Goal: Check status: Check status

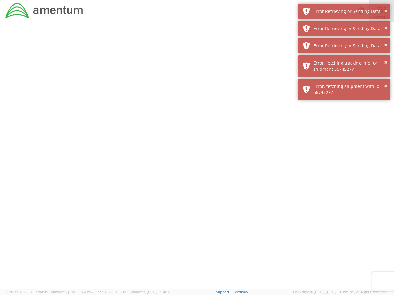
click at [197, 158] on div at bounding box center [197, 155] width 394 height 267
click at [344, 11] on div "Error Retrieving or Sending Data" at bounding box center [349, 11] width 72 height 6
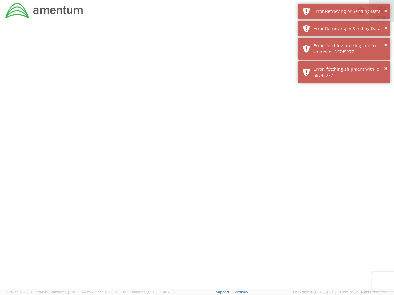
click at [344, 29] on div "Error Retrieving or Sending Data" at bounding box center [349, 29] width 72 height 6
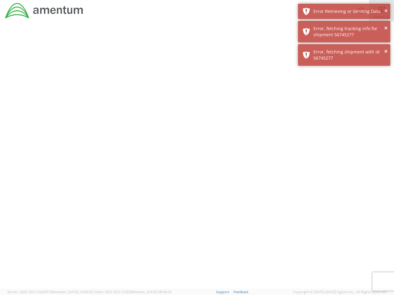
click at [344, 46] on div "× Error, fetching shipment with id 56745277" at bounding box center [344, 55] width 92 height 22
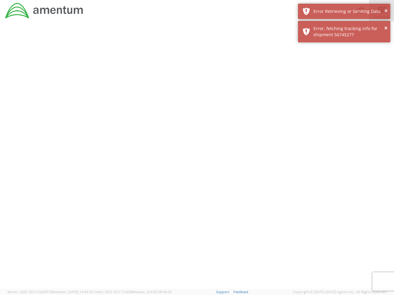
click at [344, 66] on div at bounding box center [197, 155] width 394 height 267
click at [344, 89] on div at bounding box center [197, 155] width 394 height 267
